Goal: Information Seeking & Learning: Find specific fact

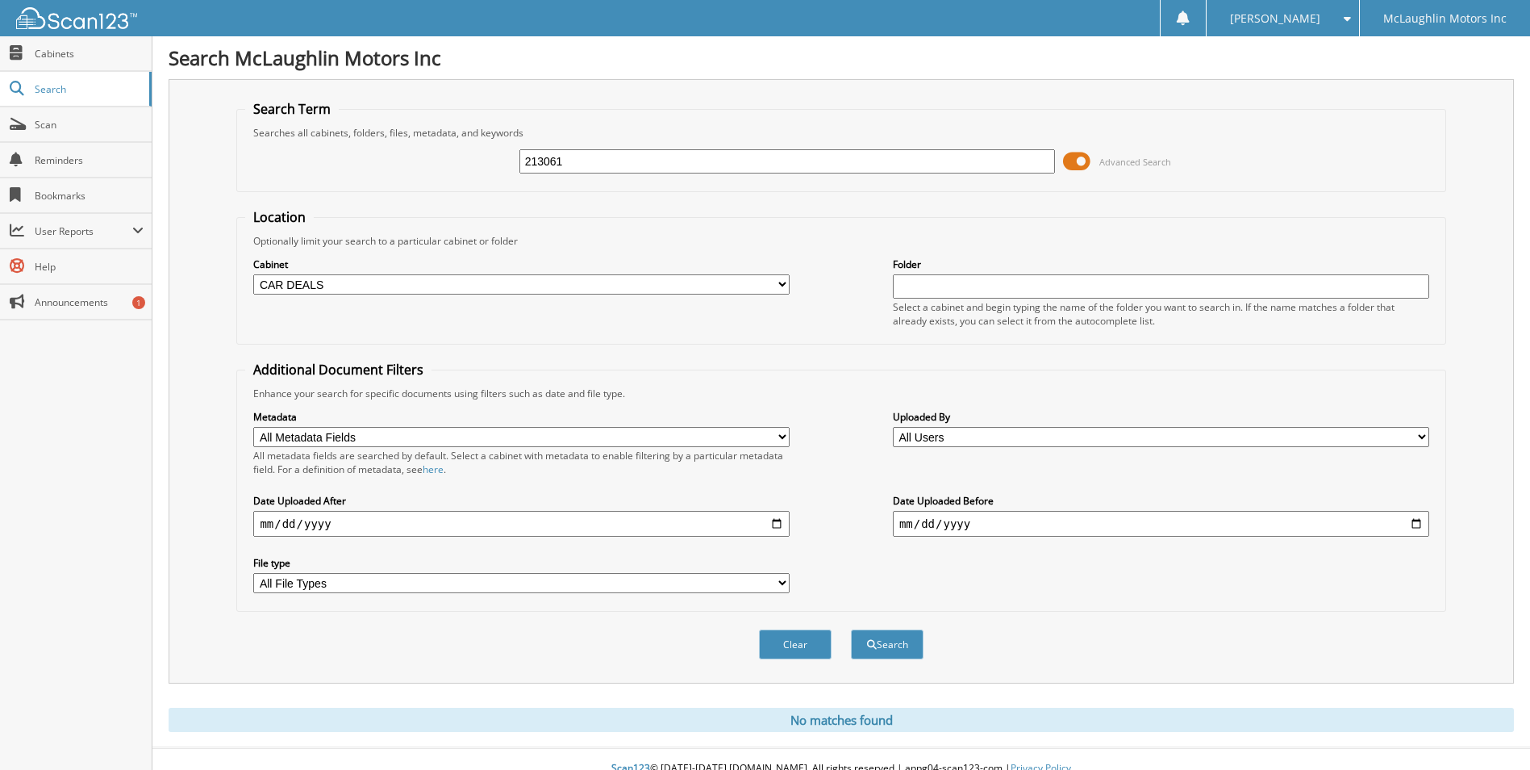
click at [588, 161] on input "213061" at bounding box center [788, 161] width 537 height 24
type input "168616"
click at [851, 629] on button "Search" at bounding box center [887, 644] width 73 height 30
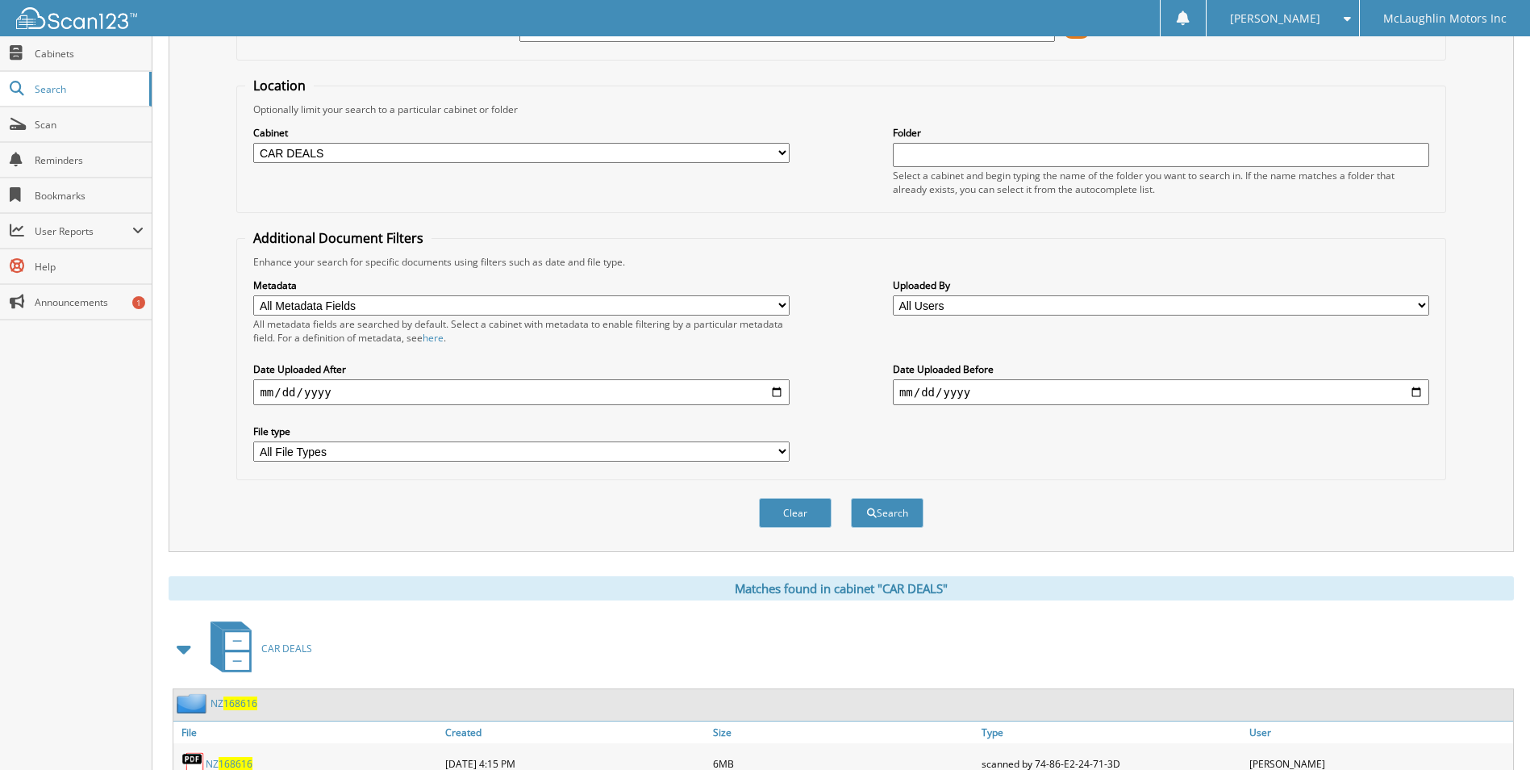
scroll to position [222, 0]
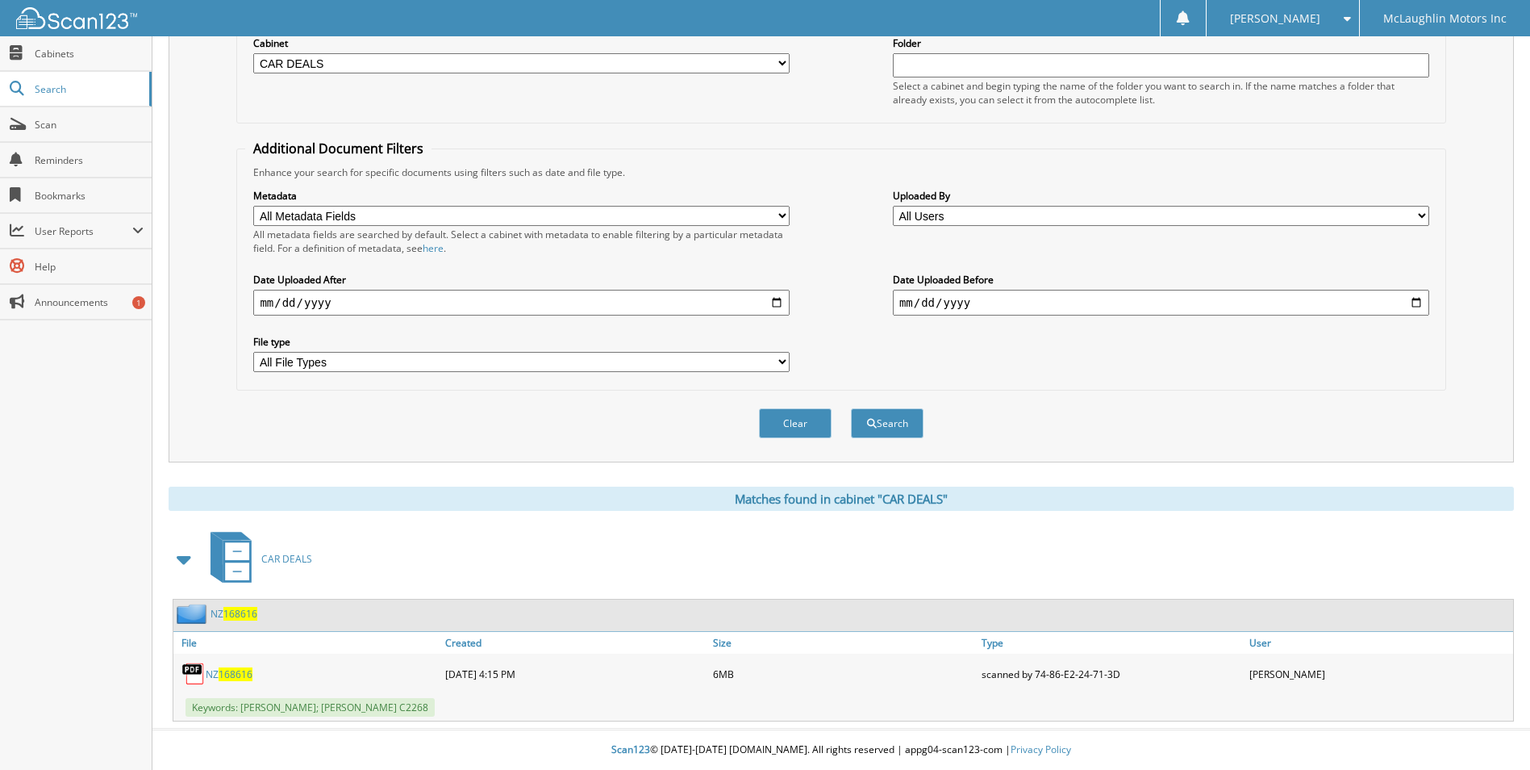
click at [229, 670] on span "168616" at bounding box center [236, 674] width 34 height 14
